Goal: Transaction & Acquisition: Purchase product/service

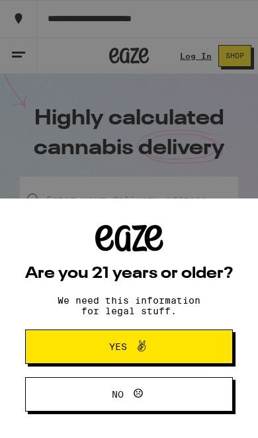
click at [199, 347] on button "Yes" at bounding box center [129, 347] width 208 height 34
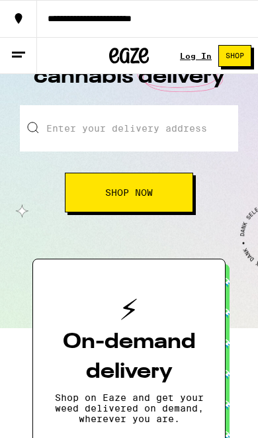
click at [62, 116] on input "Enter your delivery address" at bounding box center [129, 128] width 218 height 46
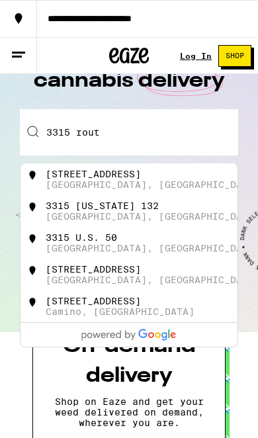
click at [48, 175] on div "[STREET_ADDRESS]" at bounding box center [93, 174] width 95 height 11
type input "[STREET_ADDRESS]"
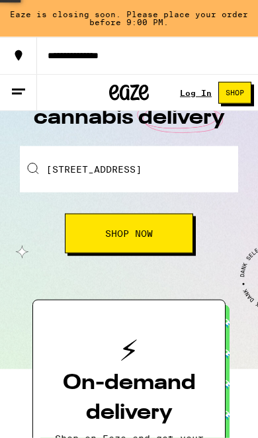
scroll to position [68, 0]
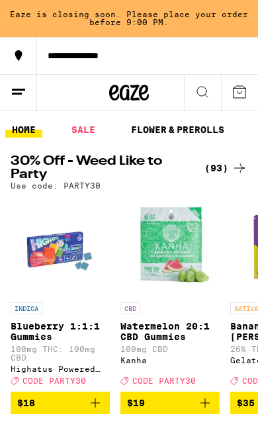
click at [144, 132] on link "FLOWER & PREROLLS" at bounding box center [177, 130] width 107 height 16
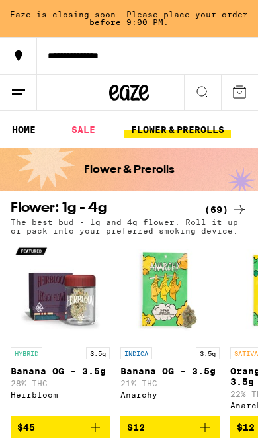
click at [82, 130] on link "SALE" at bounding box center [83, 130] width 37 height 16
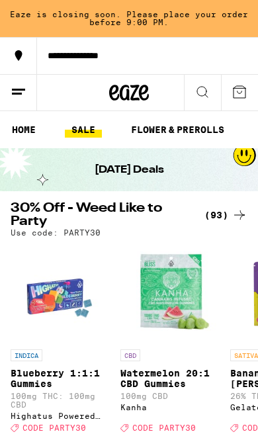
click at [27, 128] on link "HOME" at bounding box center [23, 130] width 37 height 16
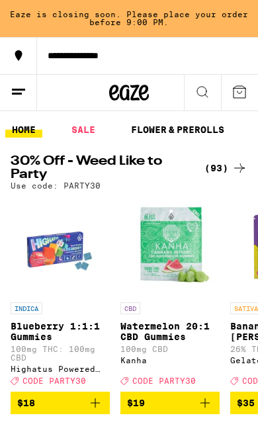
click at [163, 130] on link "FLOWER & PREROLLS" at bounding box center [177, 130] width 107 height 16
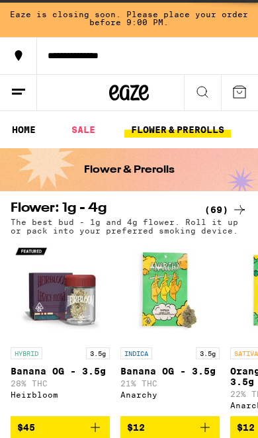
click at [144, 128] on link "FLOWER & PREROLLS" at bounding box center [177, 130] width 107 height 16
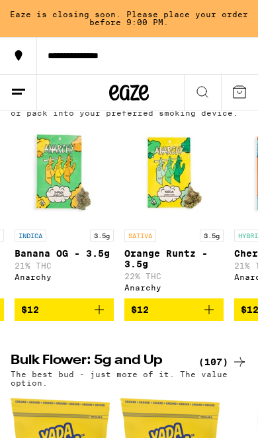
scroll to position [0, 114]
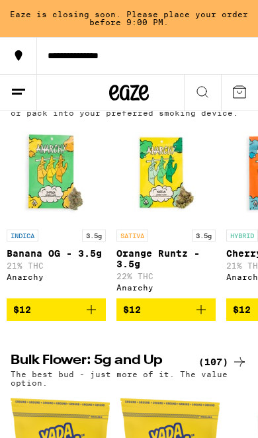
click at [212, 321] on button "$12" at bounding box center [165, 309] width 99 height 23
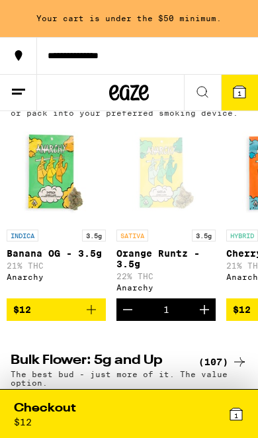
click at [234, 419] on icon at bounding box center [236, 414] width 12 height 12
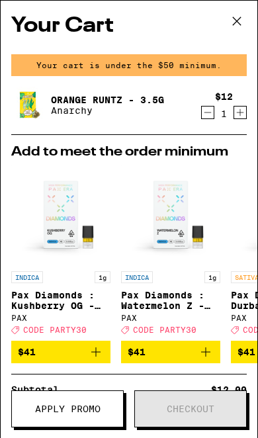
click at [206, 113] on icon "Decrement" at bounding box center [208, 113] width 12 height 16
